Goal: Task Accomplishment & Management: Use online tool/utility

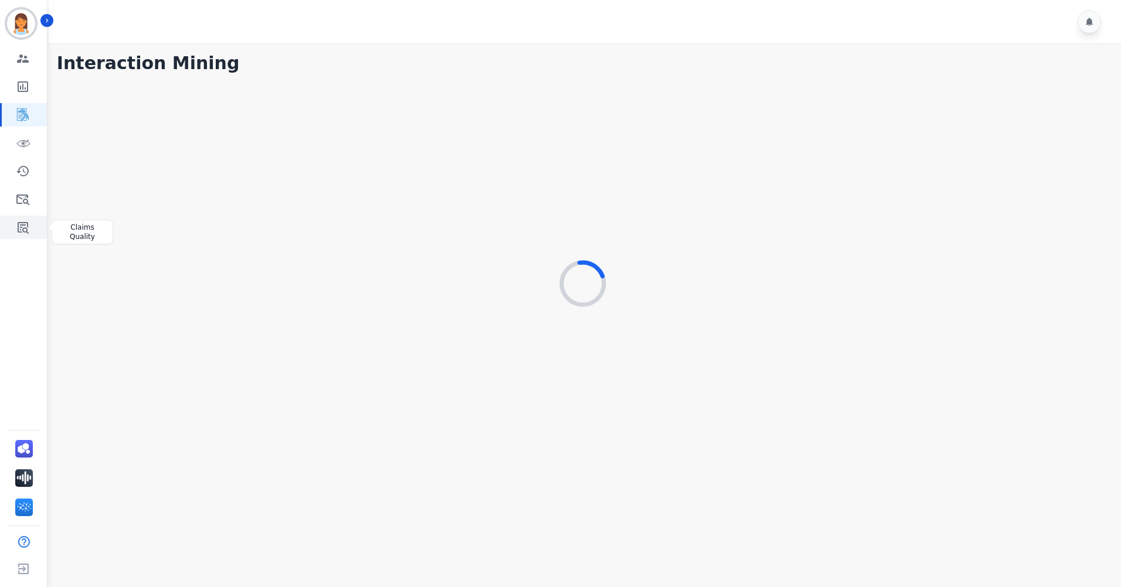
click at [29, 222] on icon "Sidebar" at bounding box center [23, 227] width 14 height 14
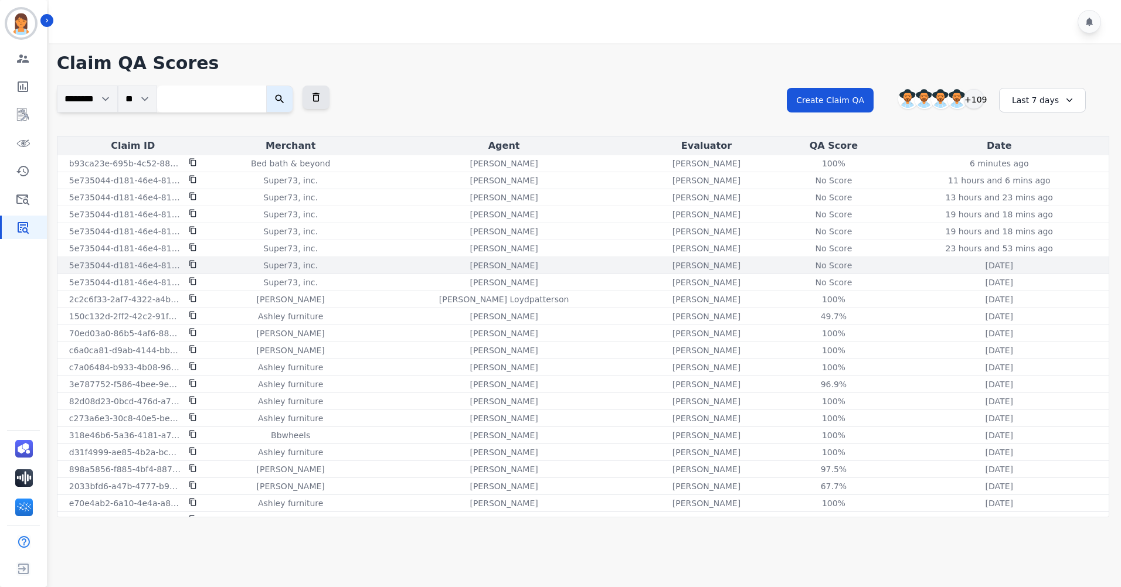
click at [194, 267] on icon at bounding box center [193, 264] width 8 height 8
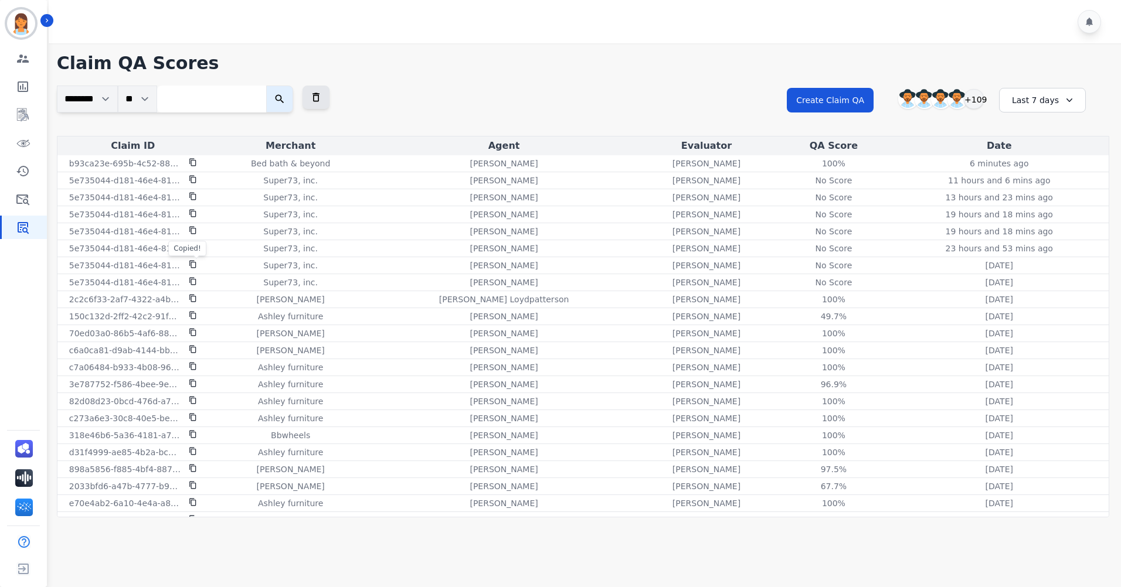
click at [212, 108] on input "search" at bounding box center [211, 99] width 109 height 27
click at [209, 101] on input "search" at bounding box center [211, 99] width 109 height 27
paste input "**********"
type input "**********"
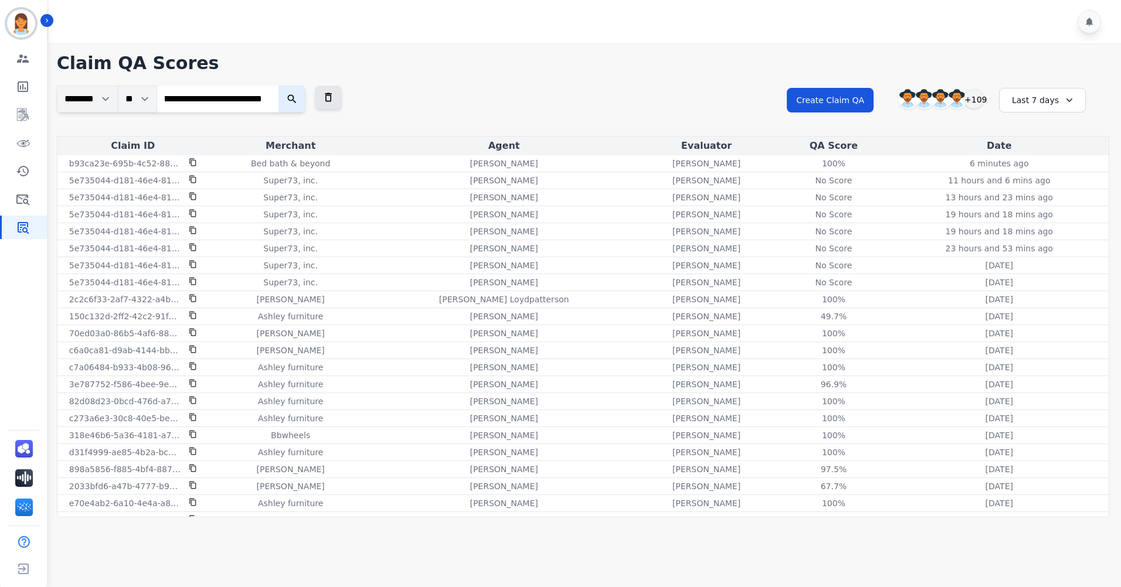
click at [291, 98] on icon "submit" at bounding box center [292, 99] width 12 height 12
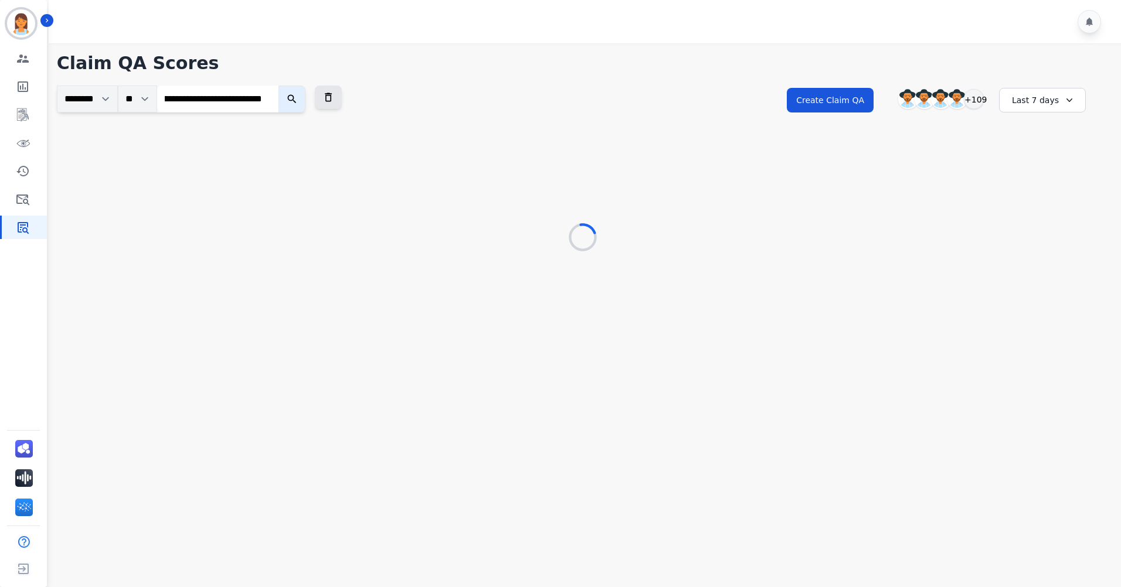
scroll to position [0, 0]
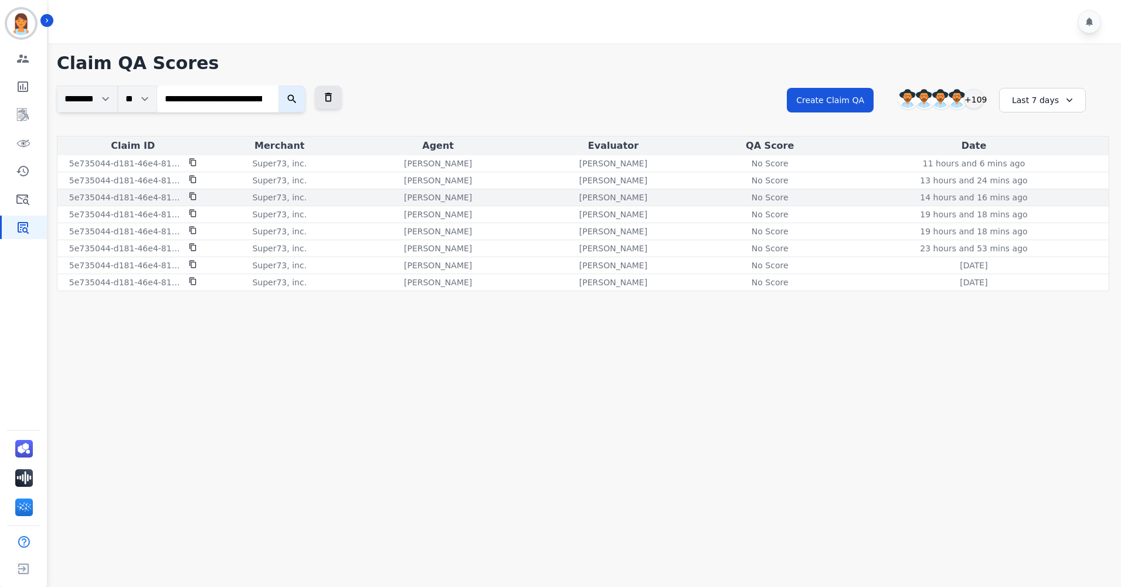
click at [764, 200] on div "No Score" at bounding box center [769, 198] width 53 height 12
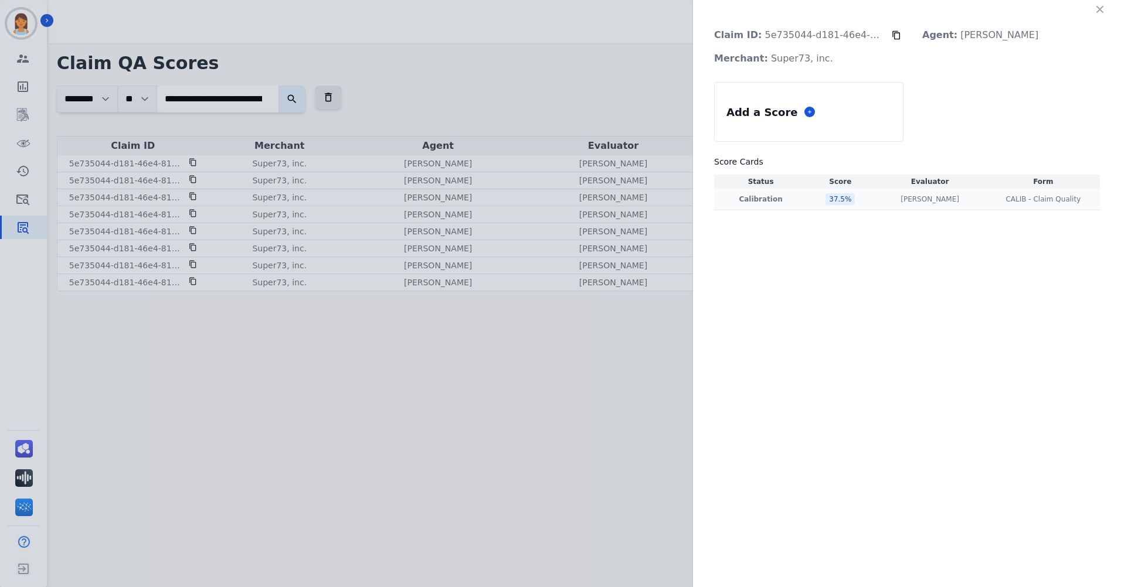
click at [839, 201] on div "37.5 %" at bounding box center [839, 199] width 29 height 12
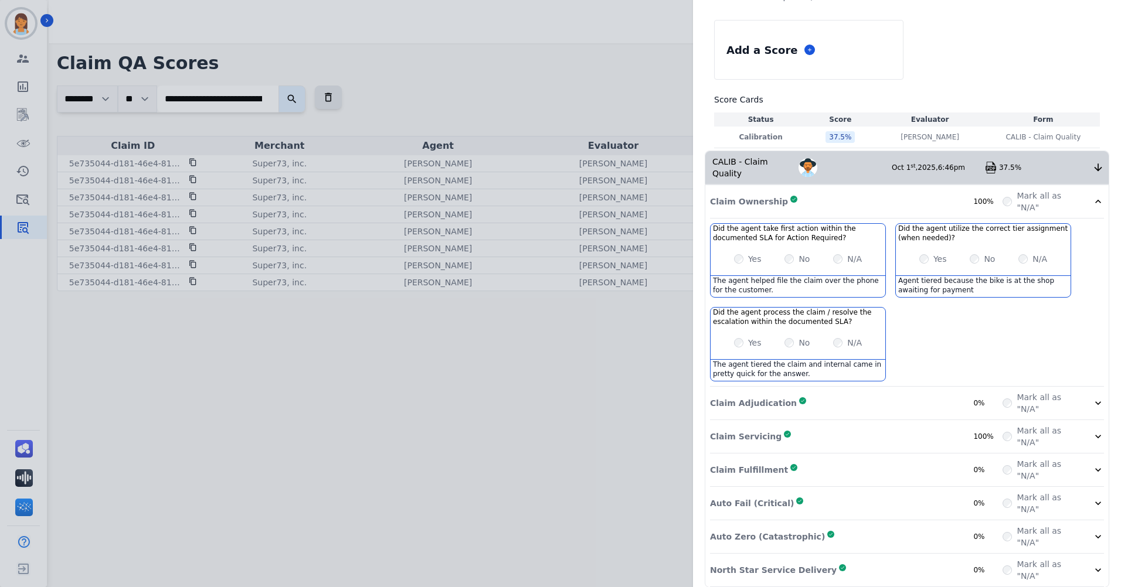
scroll to position [63, 0]
click at [910, 393] on div "Claim Adjudication Complete 0% Mark all as "N/A"" at bounding box center [907, 402] width 394 height 33
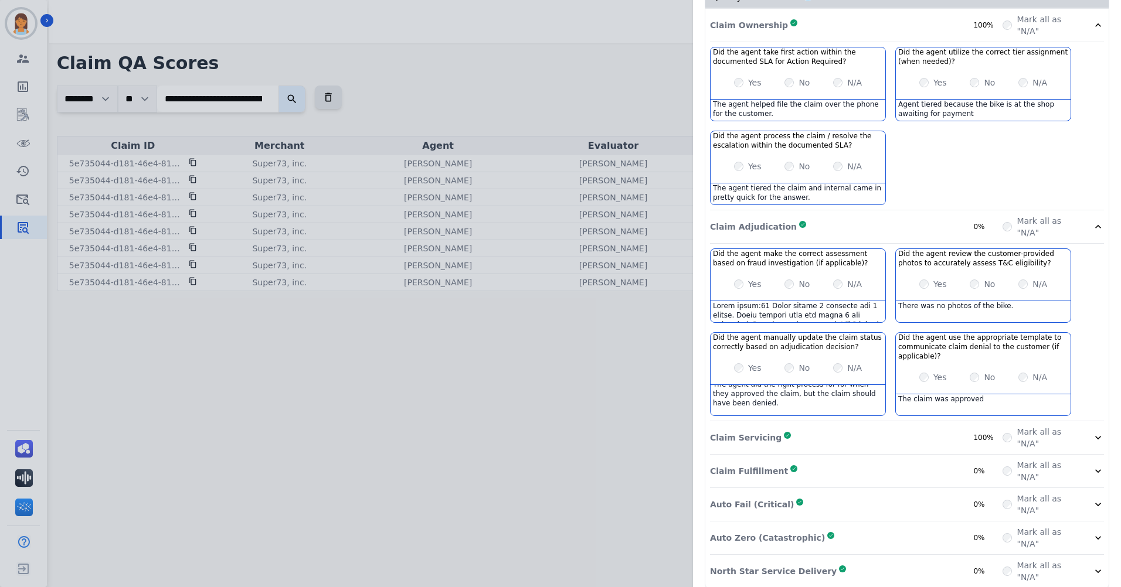
scroll to position [7, 0]
click at [898, 426] on div "Claim Servicing Complete 100%" at bounding box center [856, 437] width 293 height 23
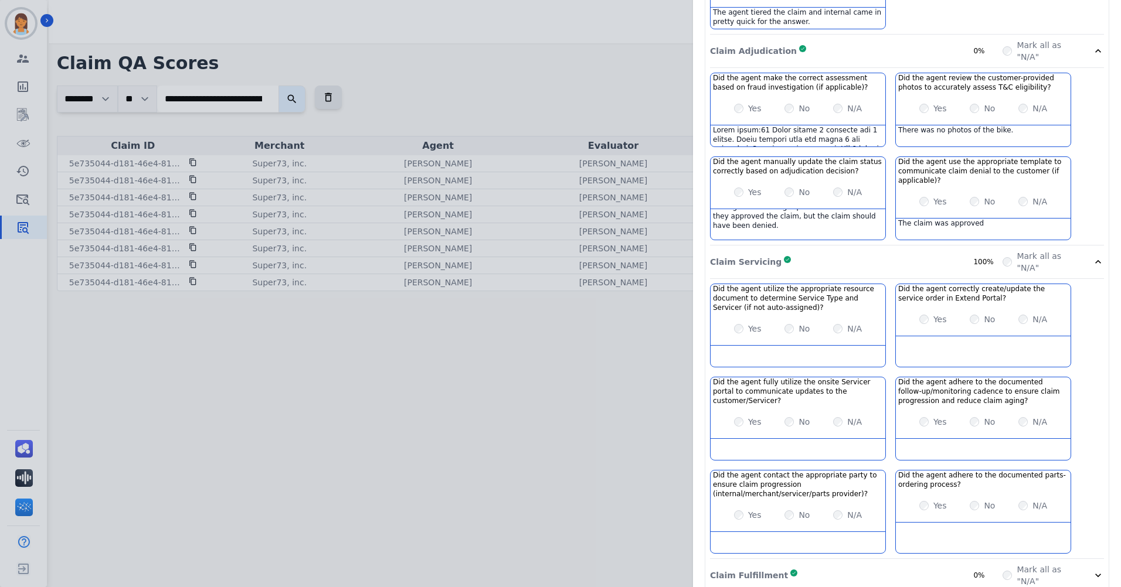
scroll to position [521, 0]
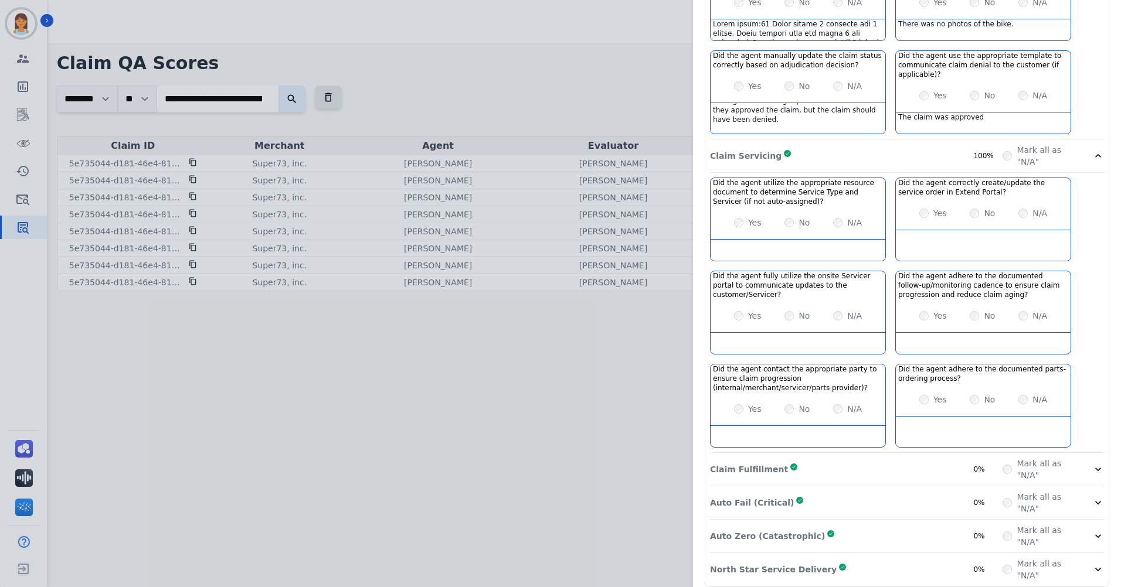
click at [910, 458] on div "Claim Fulfillment Complete 0%" at bounding box center [856, 469] width 293 height 23
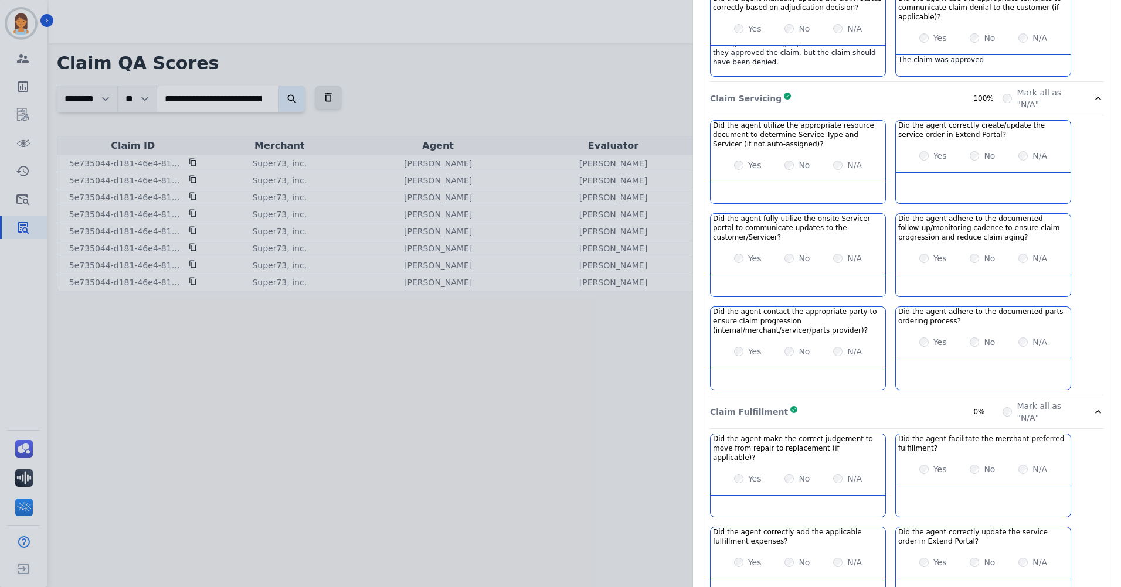
scroll to position [689, 0]
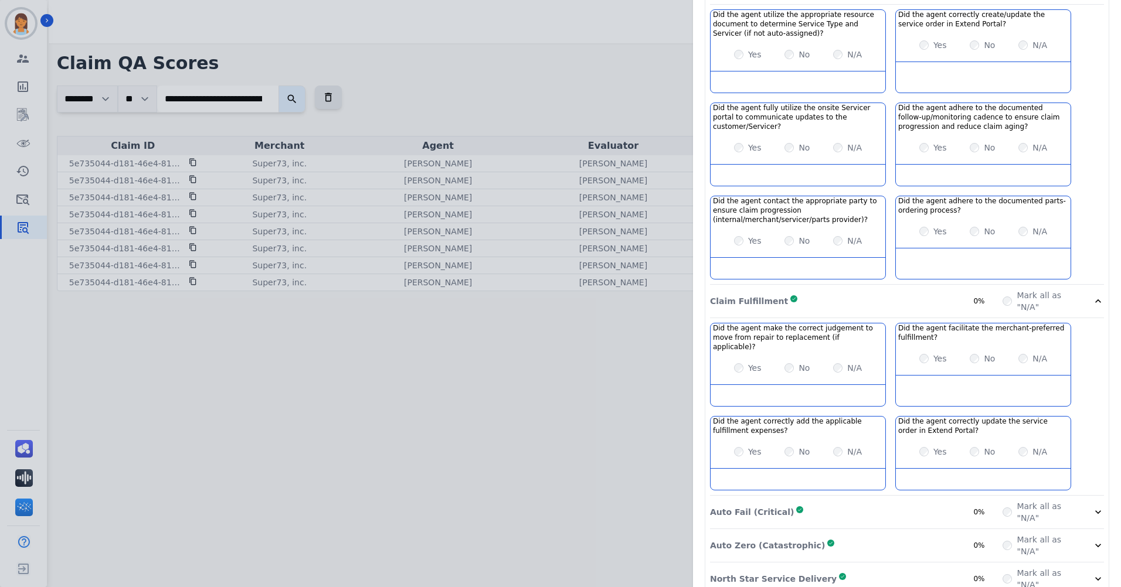
click at [912, 496] on div "Auto Fail (Critical) Complete 0% Mark all as "N/A"" at bounding box center [907, 512] width 394 height 33
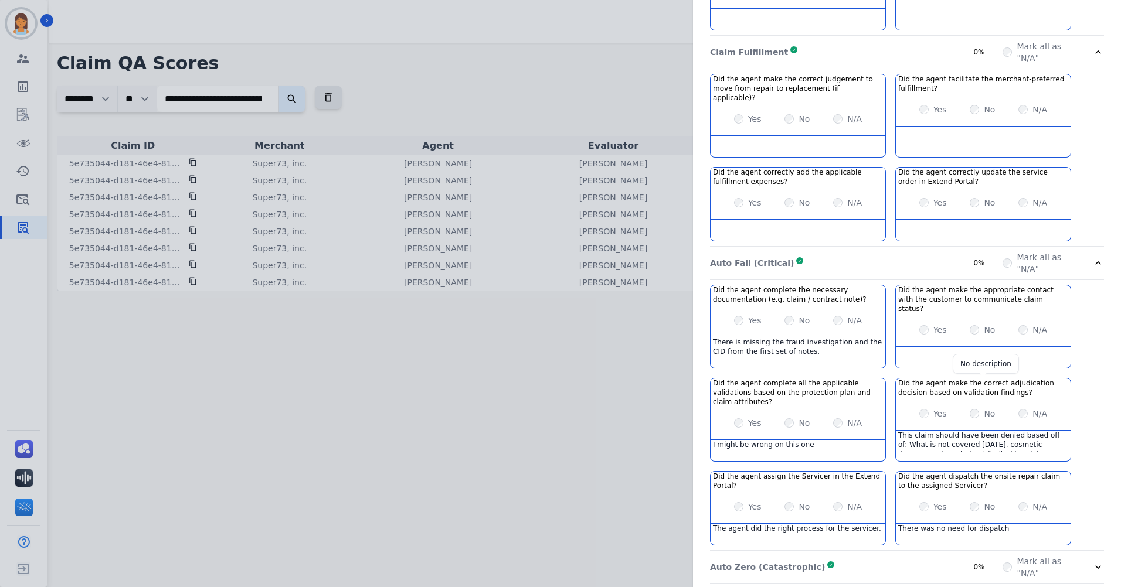
scroll to position [941, 0]
click at [934, 548] on div "Auto Zero (Catastrophic) Complete 0% Mark all as "N/A"" at bounding box center [907, 564] width 394 height 33
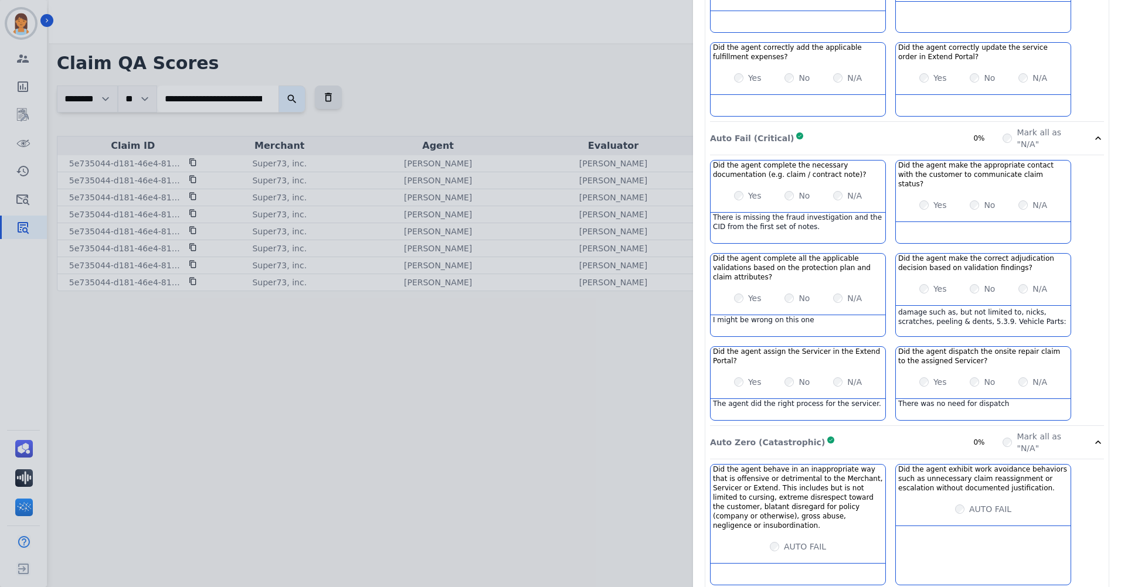
scroll to position [26, 0]
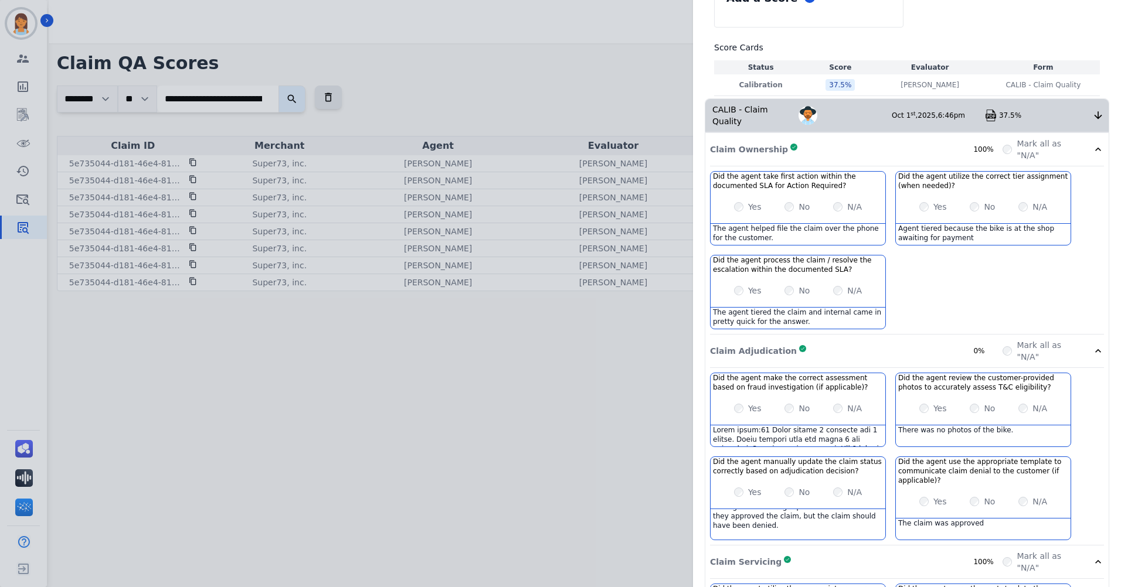
scroll to position [0, 0]
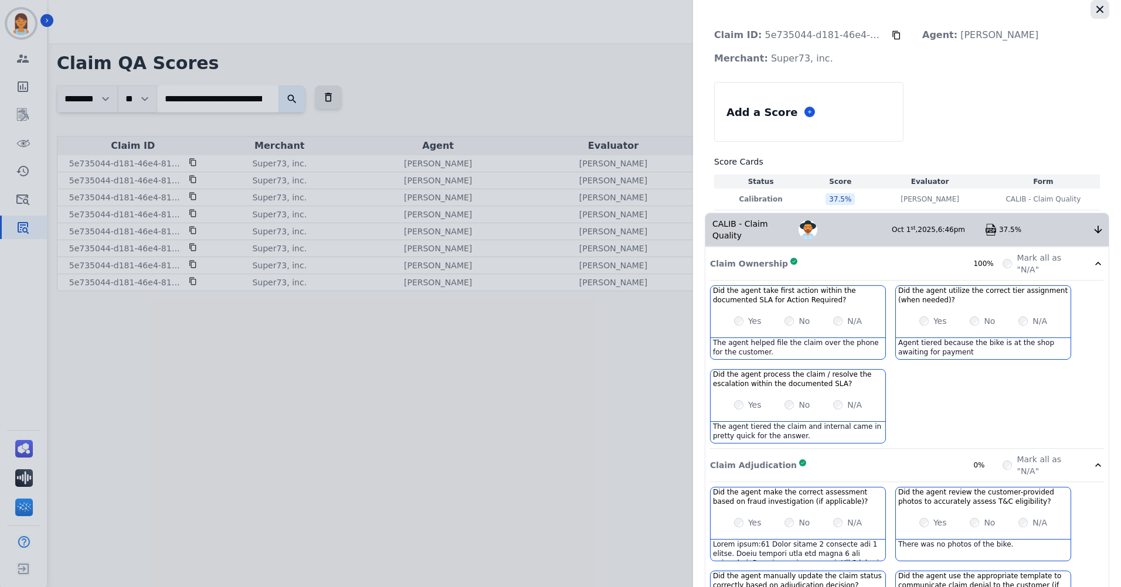
click at [1094, 9] on icon "button" at bounding box center [1100, 10] width 12 height 12
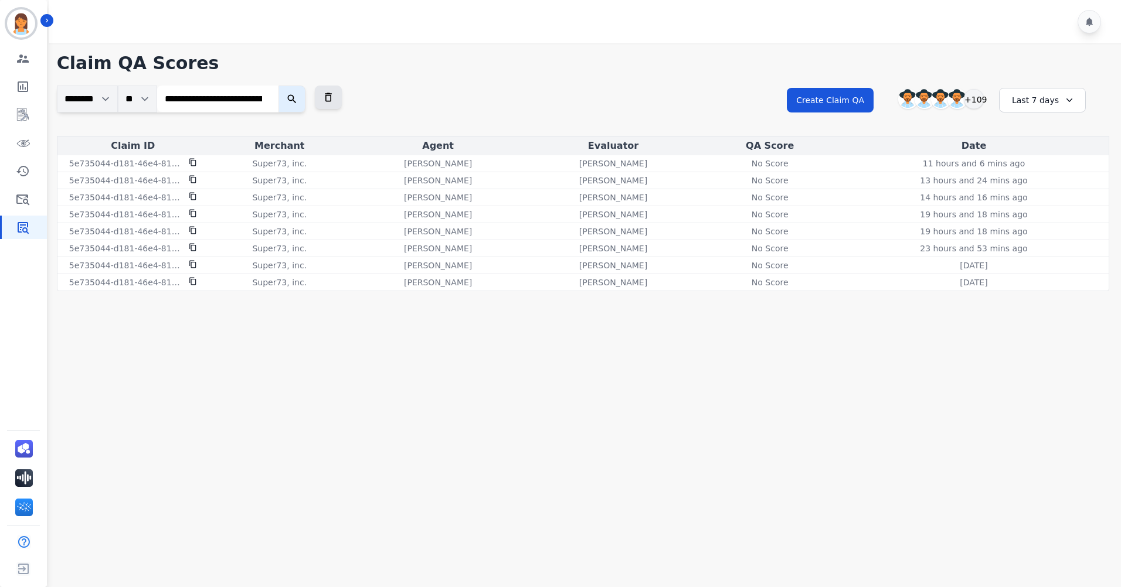
drag, startPoint x: 191, startPoint y: 163, endPoint x: 281, endPoint y: 77, distance: 124.0
click at [191, 163] on icon at bounding box center [192, 163] width 6 height 8
click at [760, 249] on div "No Score" at bounding box center [769, 249] width 53 height 12
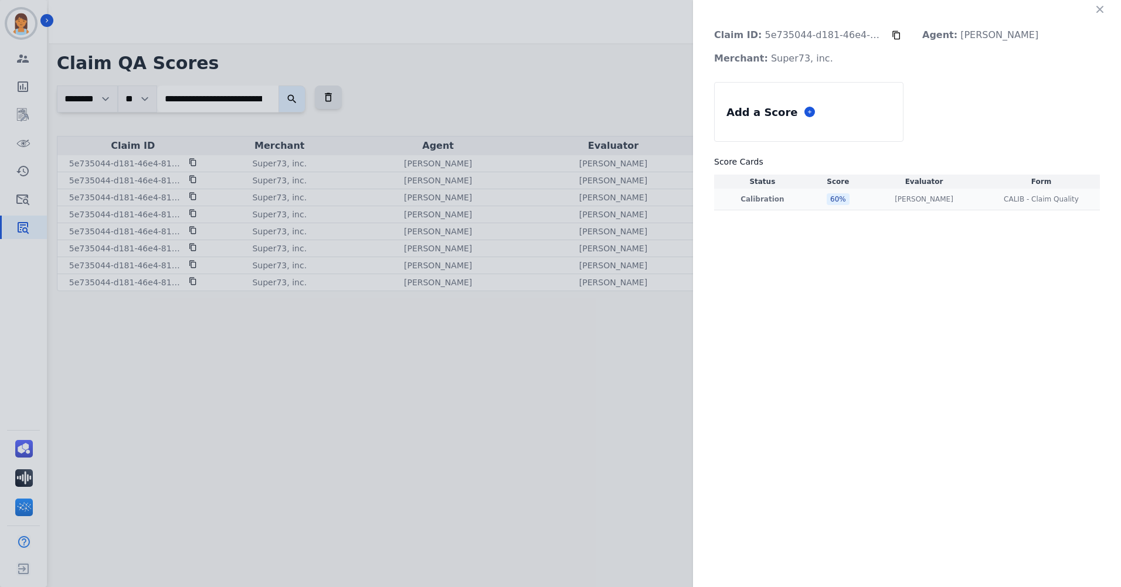
click at [827, 204] on div "60 %" at bounding box center [838, 199] width 23 height 12
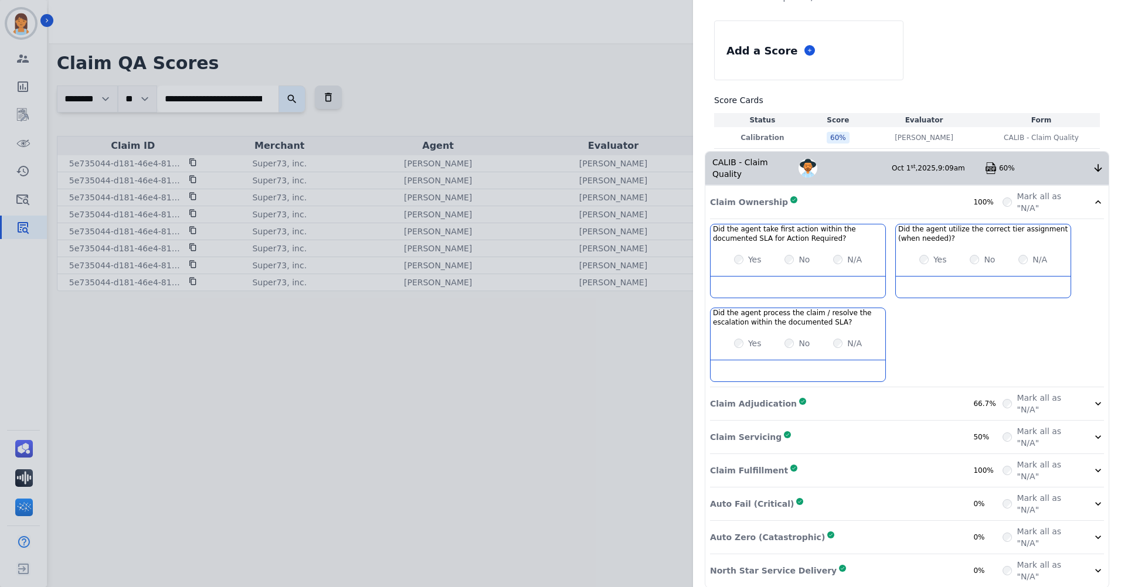
scroll to position [63, 0]
click at [840, 391] on div "Claim Adjudication Complete 66.7%" at bounding box center [856, 402] width 293 height 23
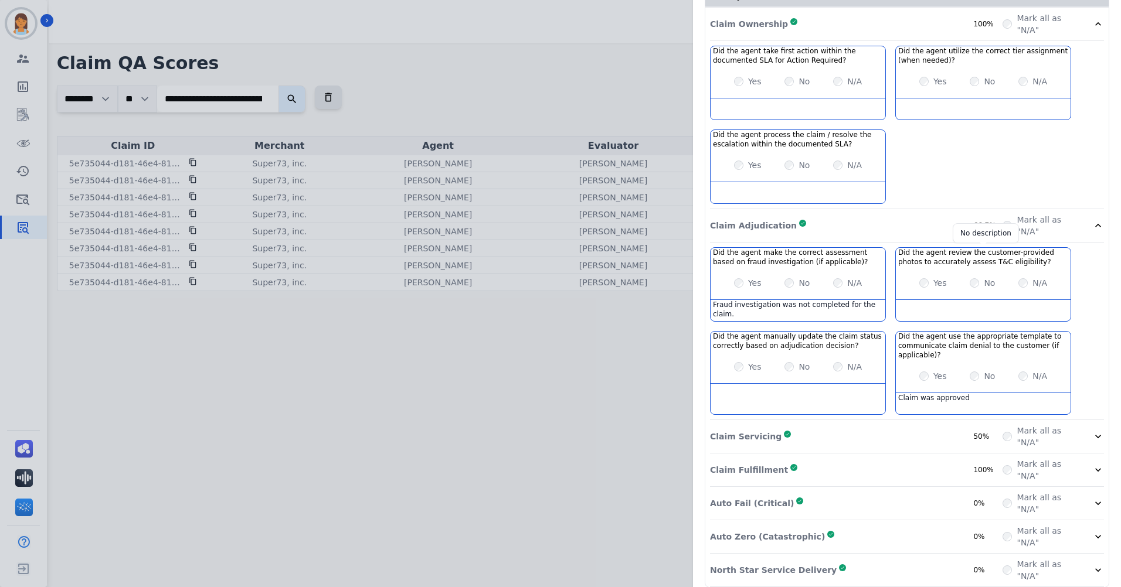
scroll to position [240, 0]
click at [837, 424] on div "Claim Servicing Complete 50%" at bounding box center [856, 435] width 293 height 23
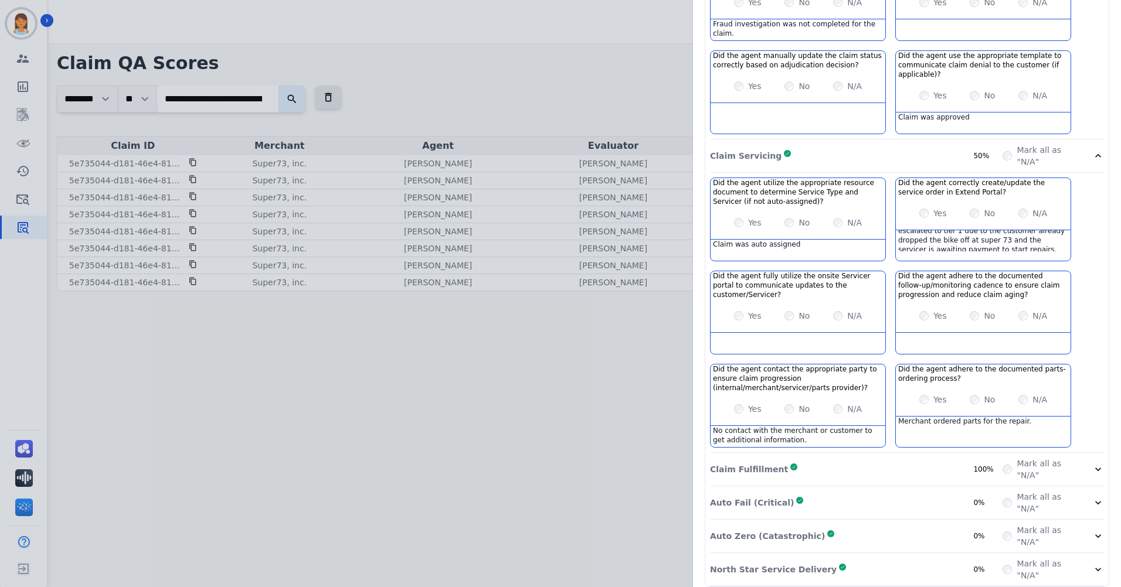
scroll to position [16, 0]
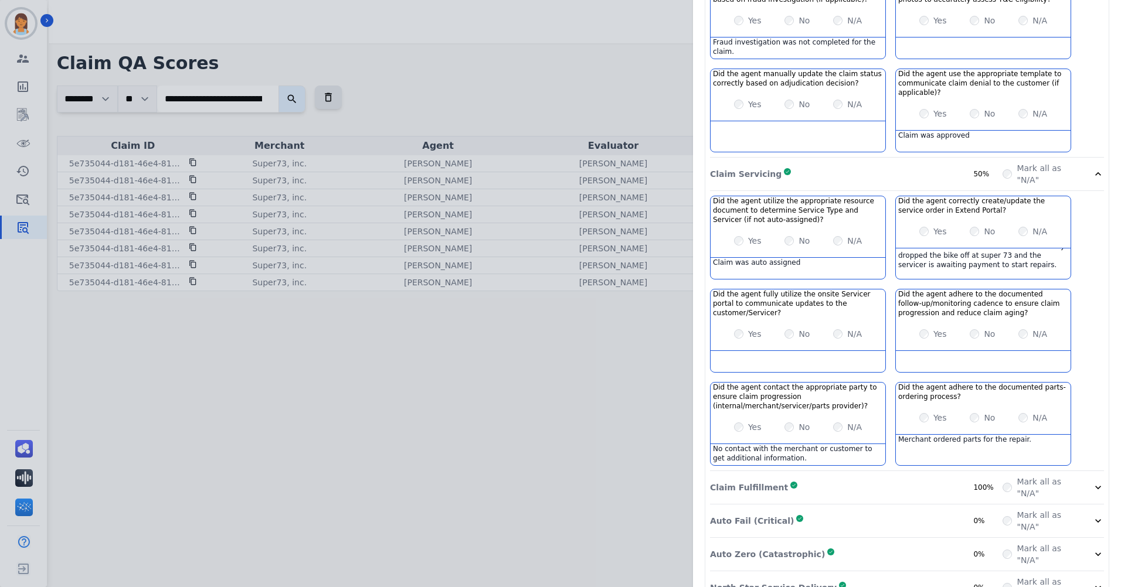
click at [930, 476] on div "Claim Fulfillment Complete 100%" at bounding box center [856, 487] width 293 height 23
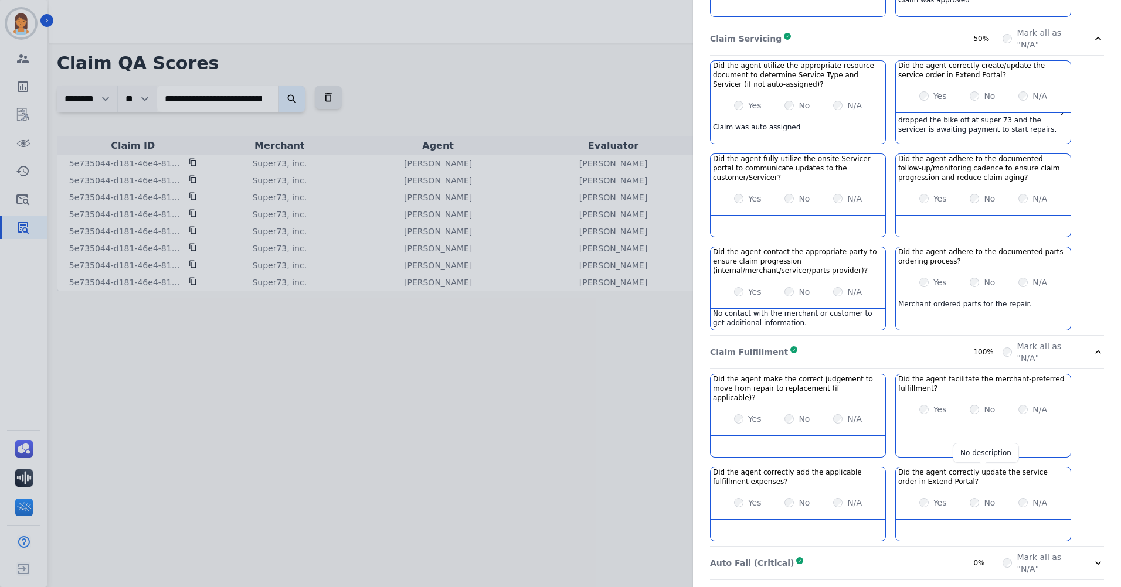
scroll to position [689, 0]
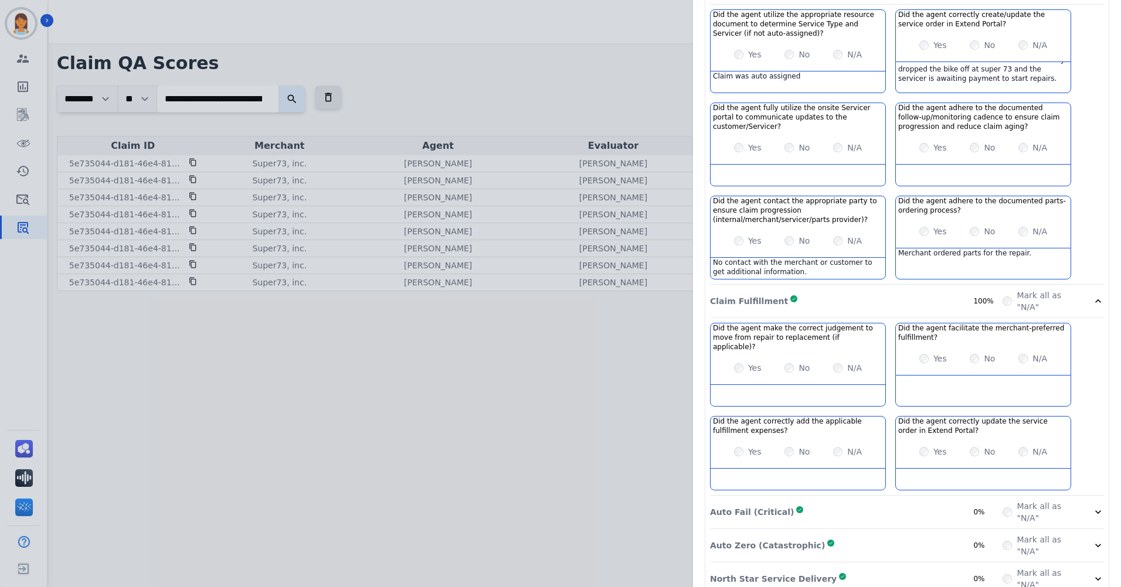
click at [200, 482] on div "Claim ID: 5e735044-d181-46e4-8142-318a0c9b6910 Agent: [PERSON_NAME]: Super73, i…" at bounding box center [560, 293] width 1121 height 587
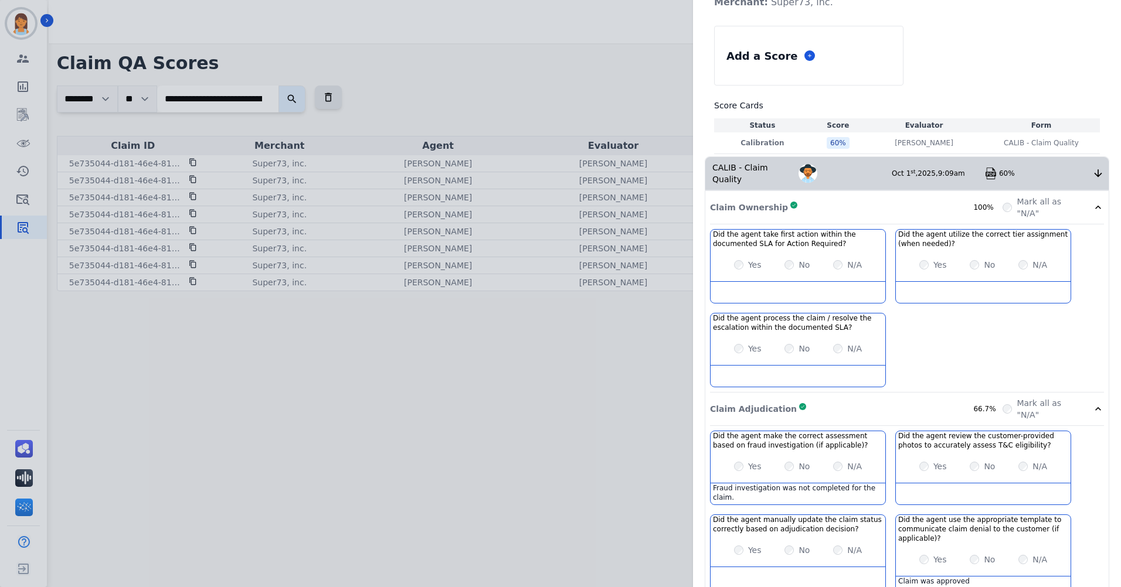
scroll to position [0, 0]
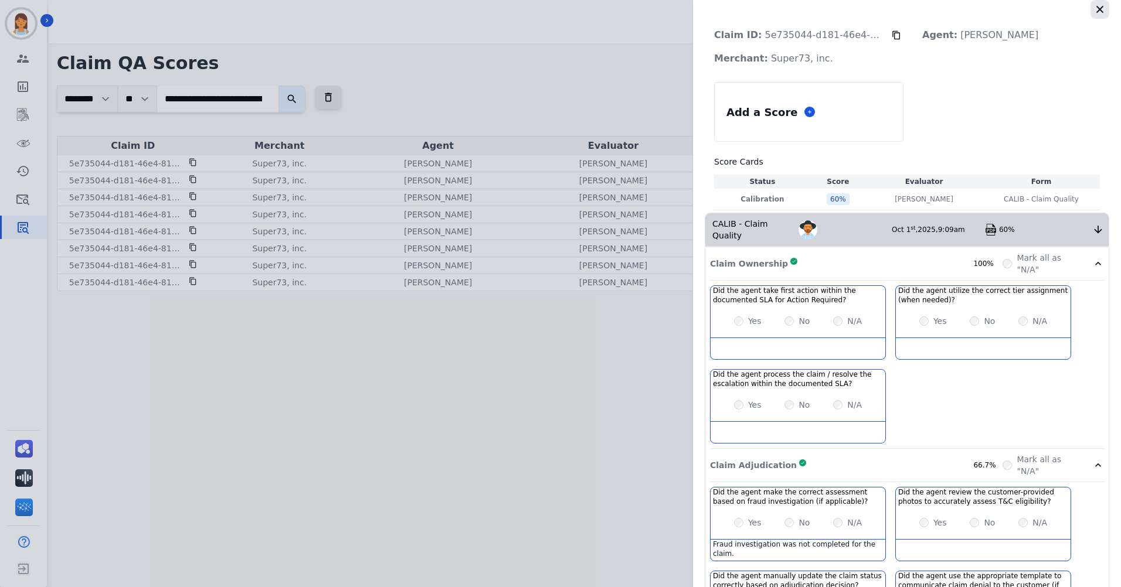
click at [1094, 12] on icon "button" at bounding box center [1100, 10] width 12 height 12
